Goal: Navigation & Orientation: Find specific page/section

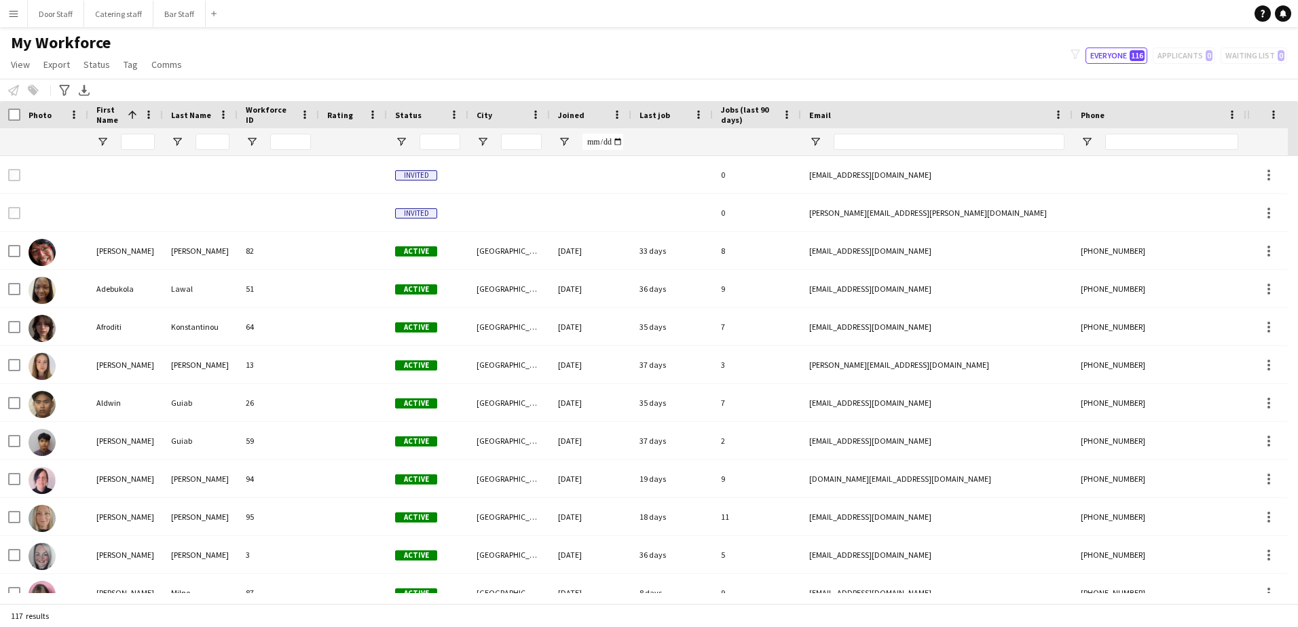
click at [10, 17] on app-icon "Menu" at bounding box center [13, 13] width 11 height 11
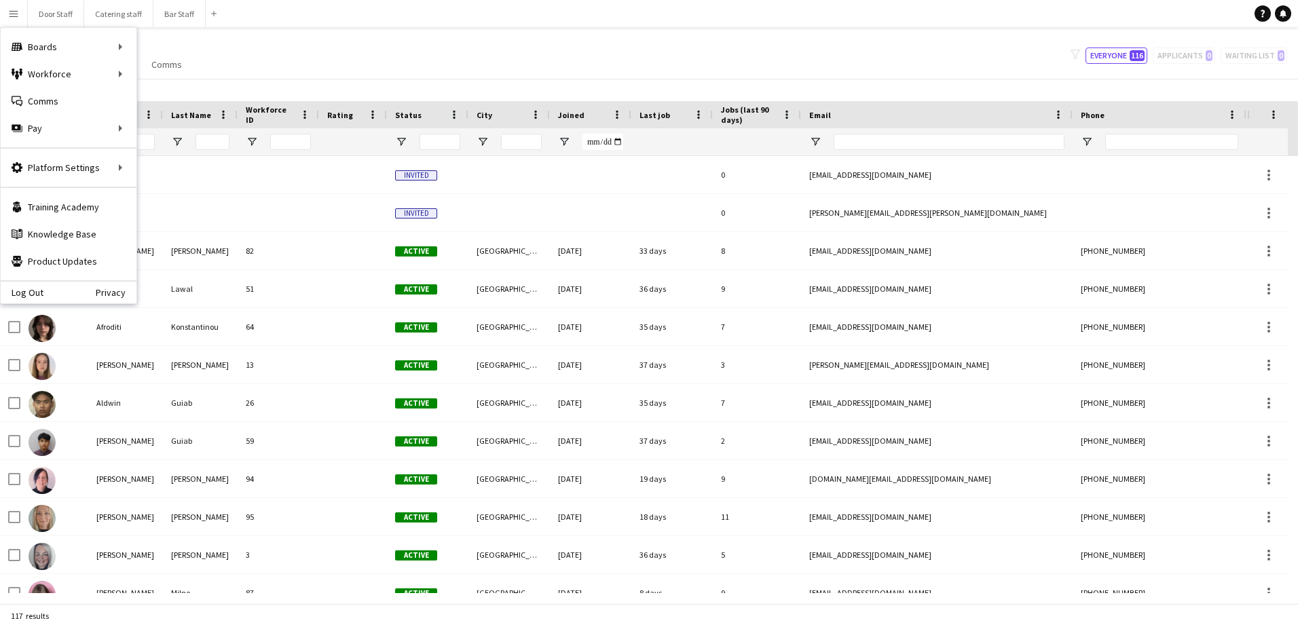
click at [342, 51] on div "My Workforce View Views Default view New view Update view Delete view Edit name…" at bounding box center [649, 56] width 1298 height 46
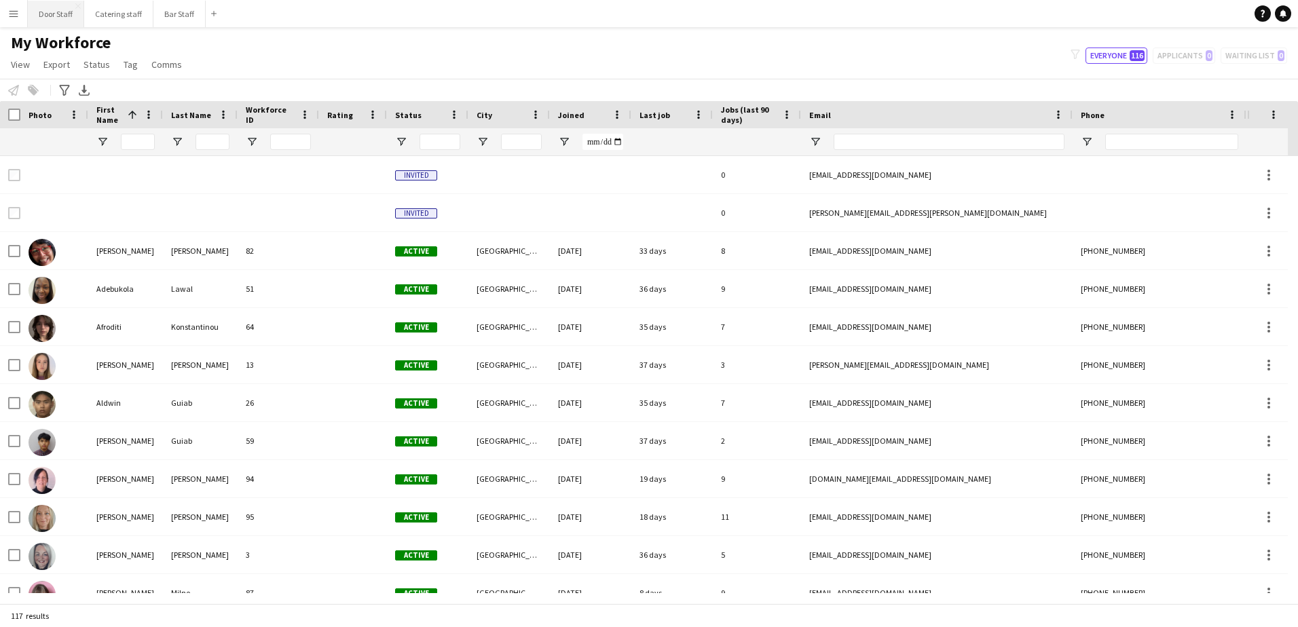
click at [66, 8] on button "Door Staff Close" at bounding box center [56, 14] width 56 height 26
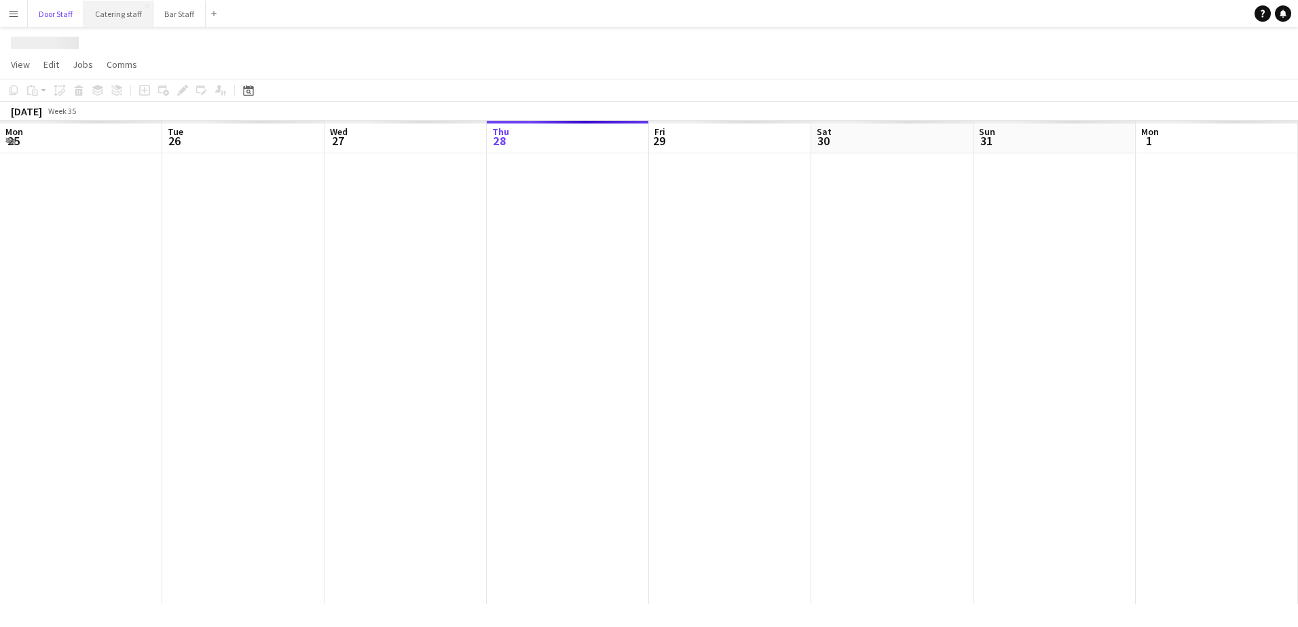
scroll to position [0, 324]
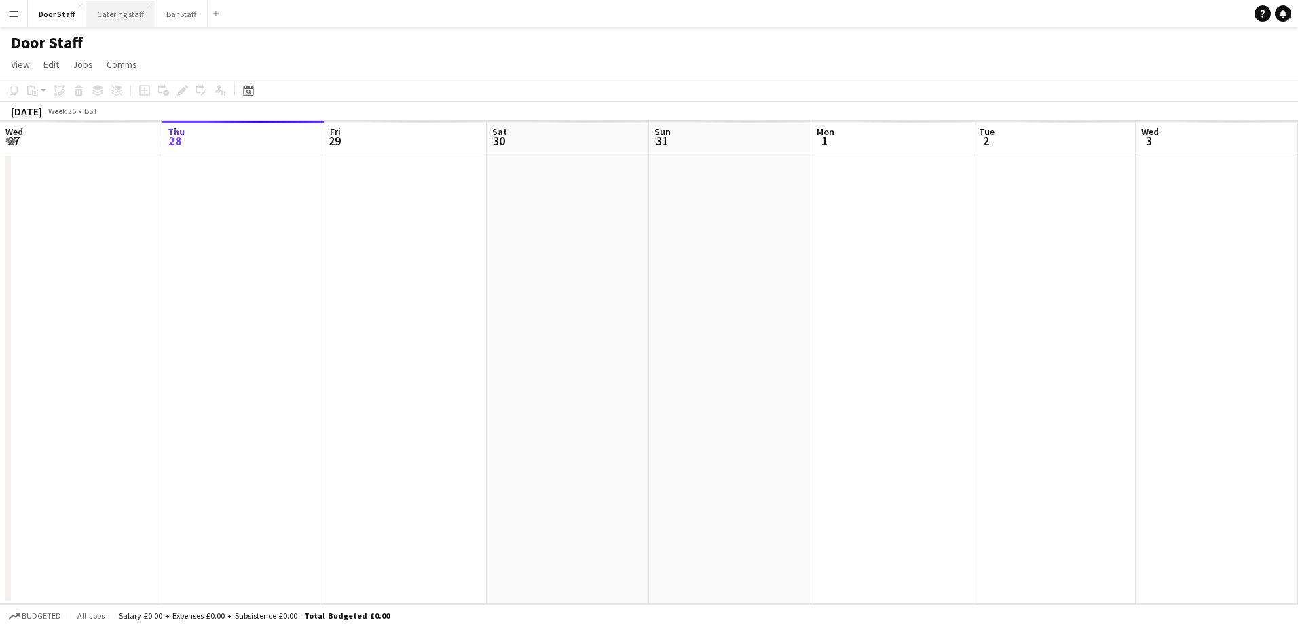
click at [137, 18] on button "Catering staff Close" at bounding box center [120, 14] width 69 height 26
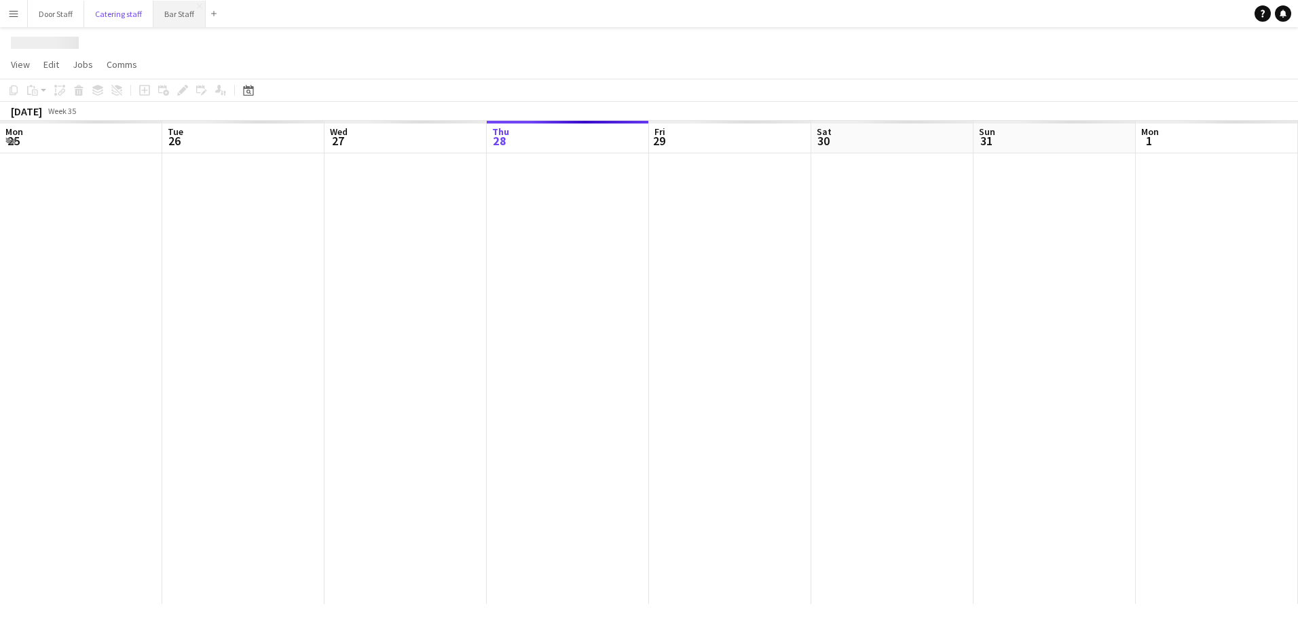
scroll to position [0, 324]
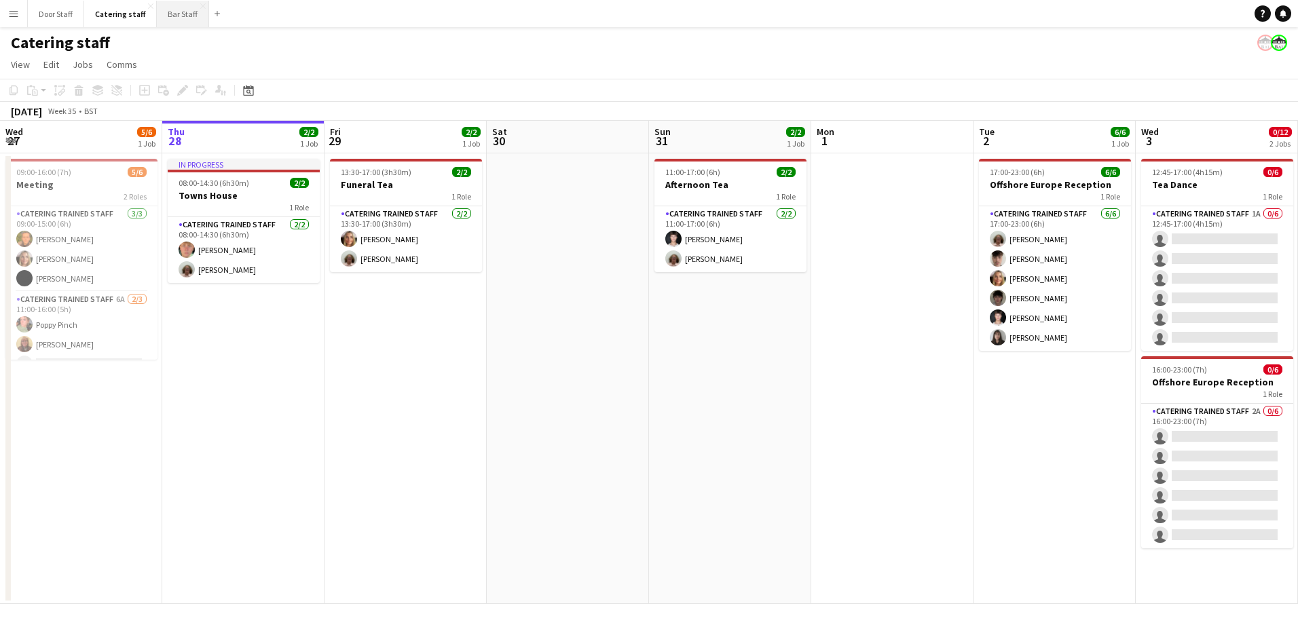
click at [176, 18] on button "Bar Staff Close" at bounding box center [183, 14] width 52 height 26
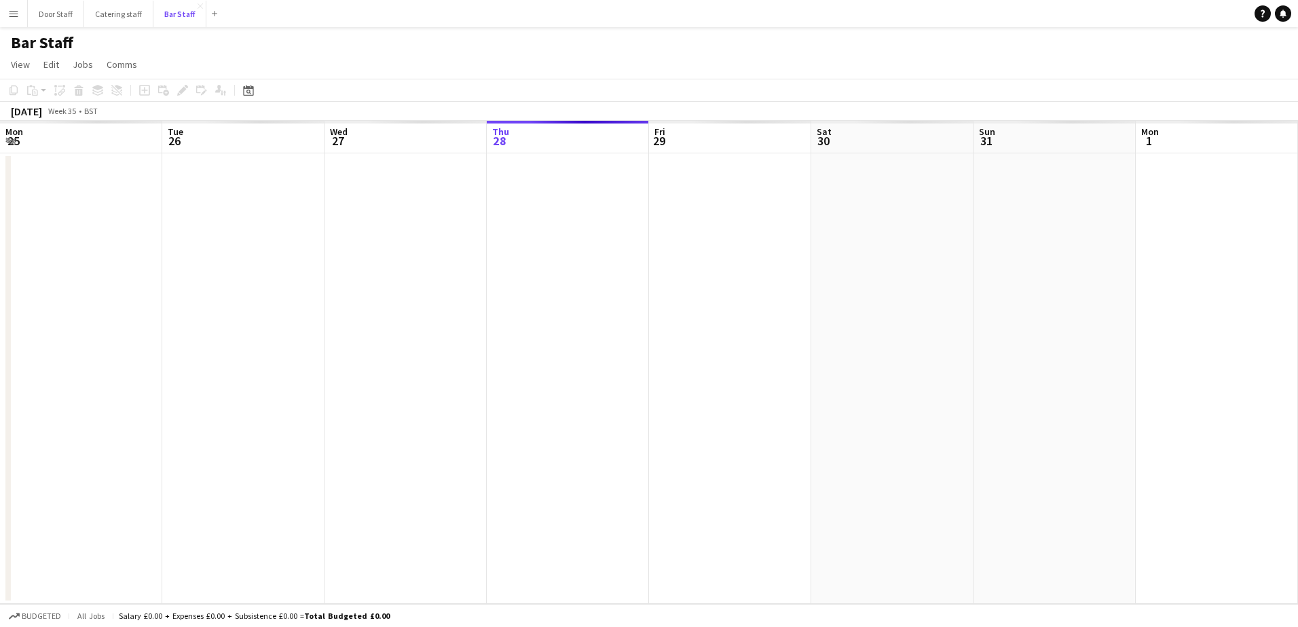
scroll to position [0, 324]
